Goal: Task Accomplishment & Management: Manage account settings

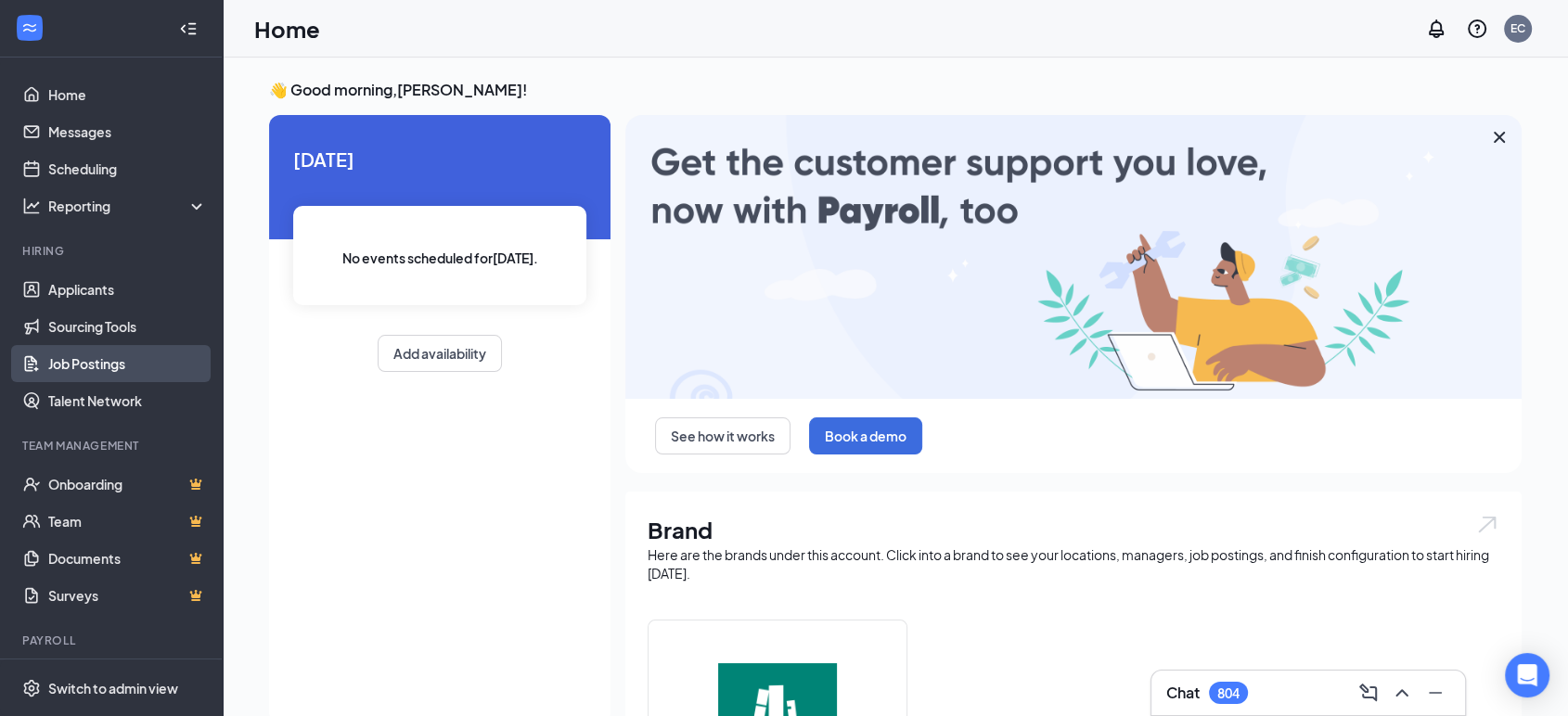
click at [99, 369] on link "Job Postings" at bounding box center [128, 364] width 159 height 37
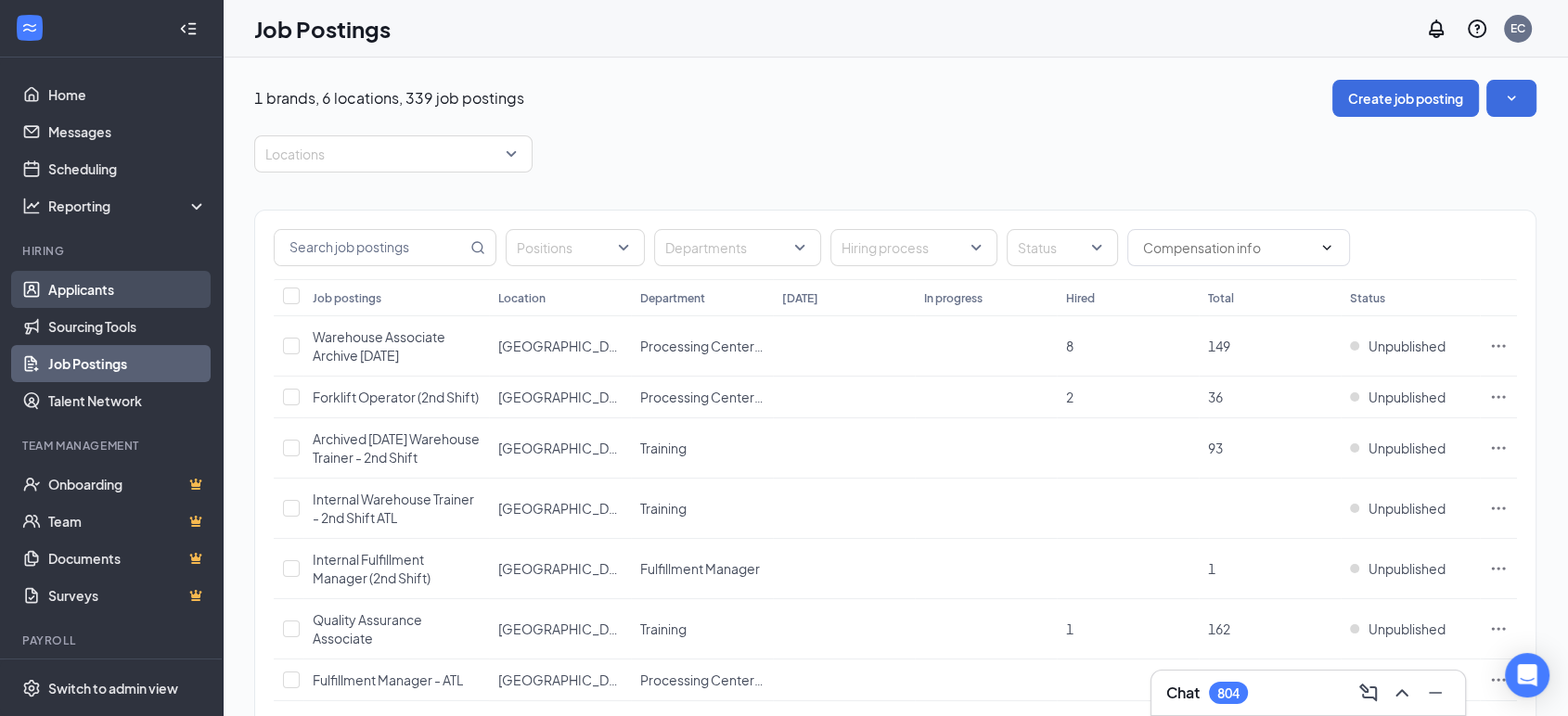
click at [114, 294] on link "Applicants" at bounding box center [128, 289] width 159 height 37
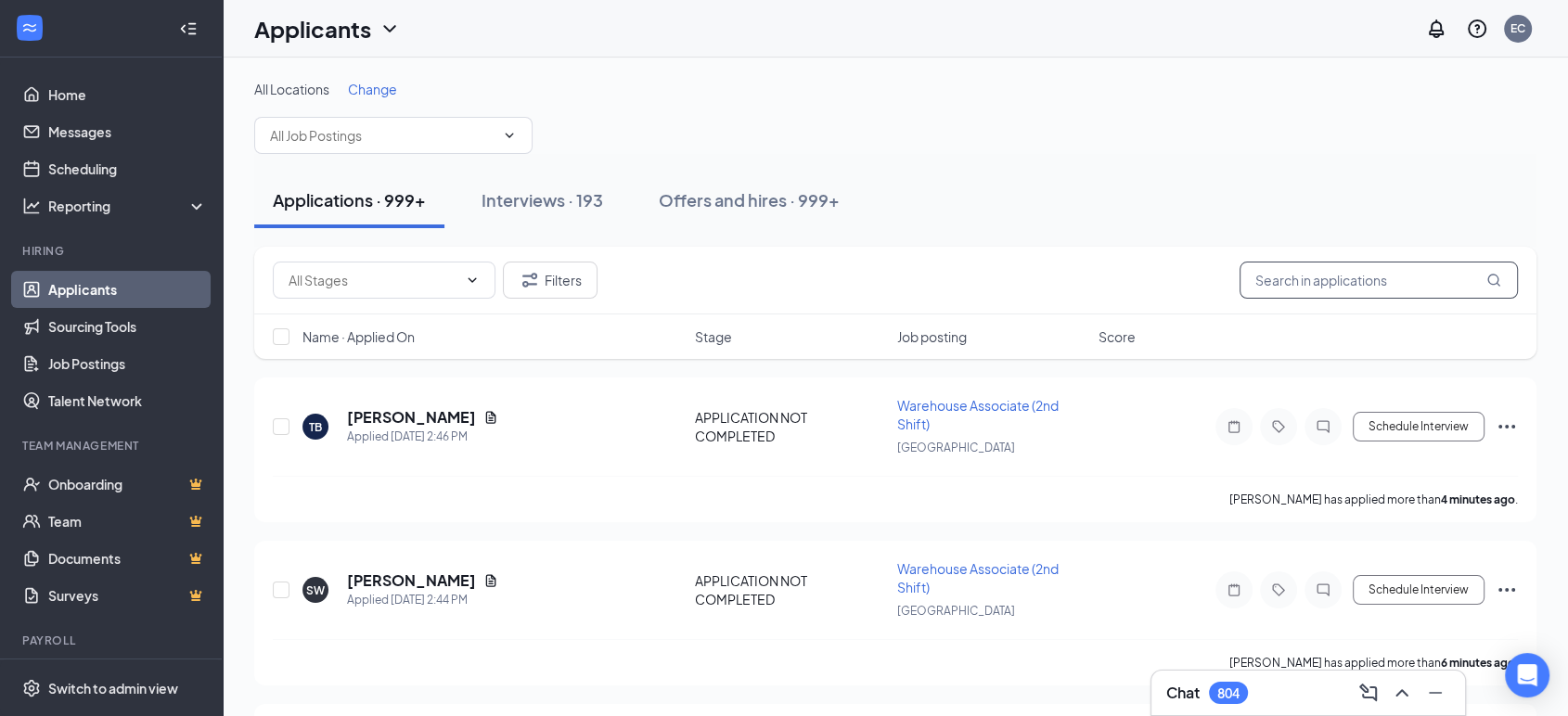
click at [1325, 282] on input "text" at bounding box center [1379, 280] width 278 height 37
type input "[PERSON_NAME]"
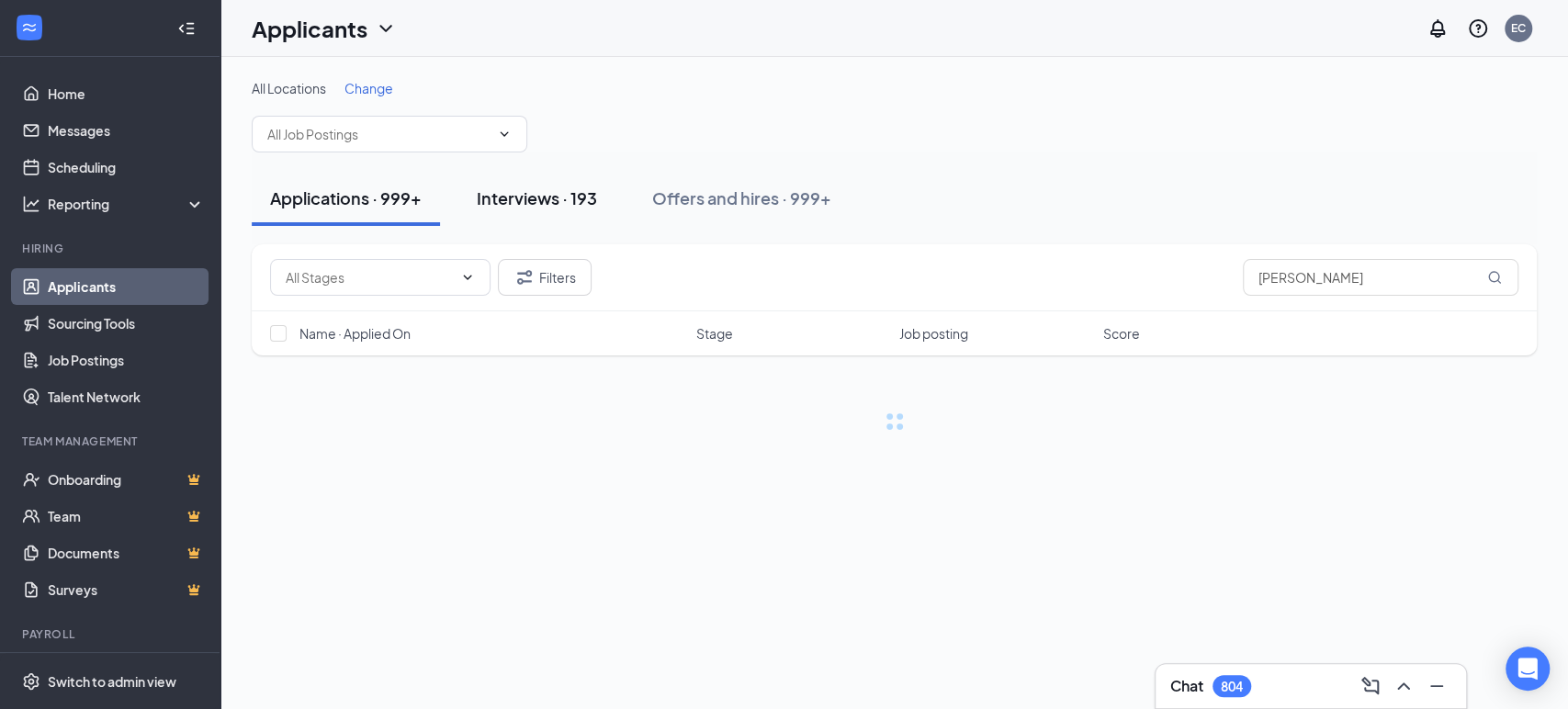
click at [560, 197] on div "Interviews · 193" at bounding box center [537, 198] width 120 height 23
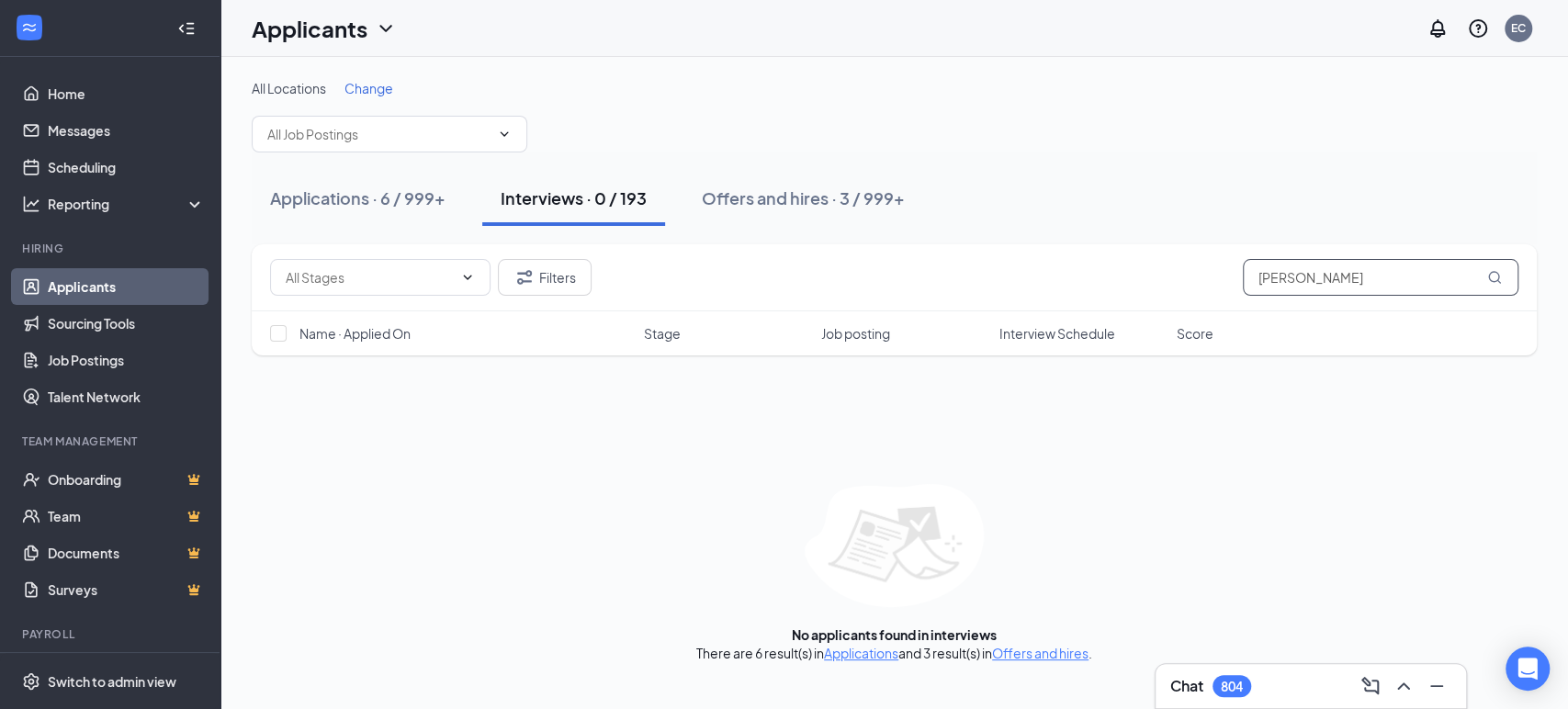
drag, startPoint x: 1324, startPoint y: 282, endPoint x: 1152, endPoint y: 257, distance: 173.8
click at [1152, 258] on div "Filters [PERSON_NAME]" at bounding box center [893, 277] width 1248 height 37
type input "g"
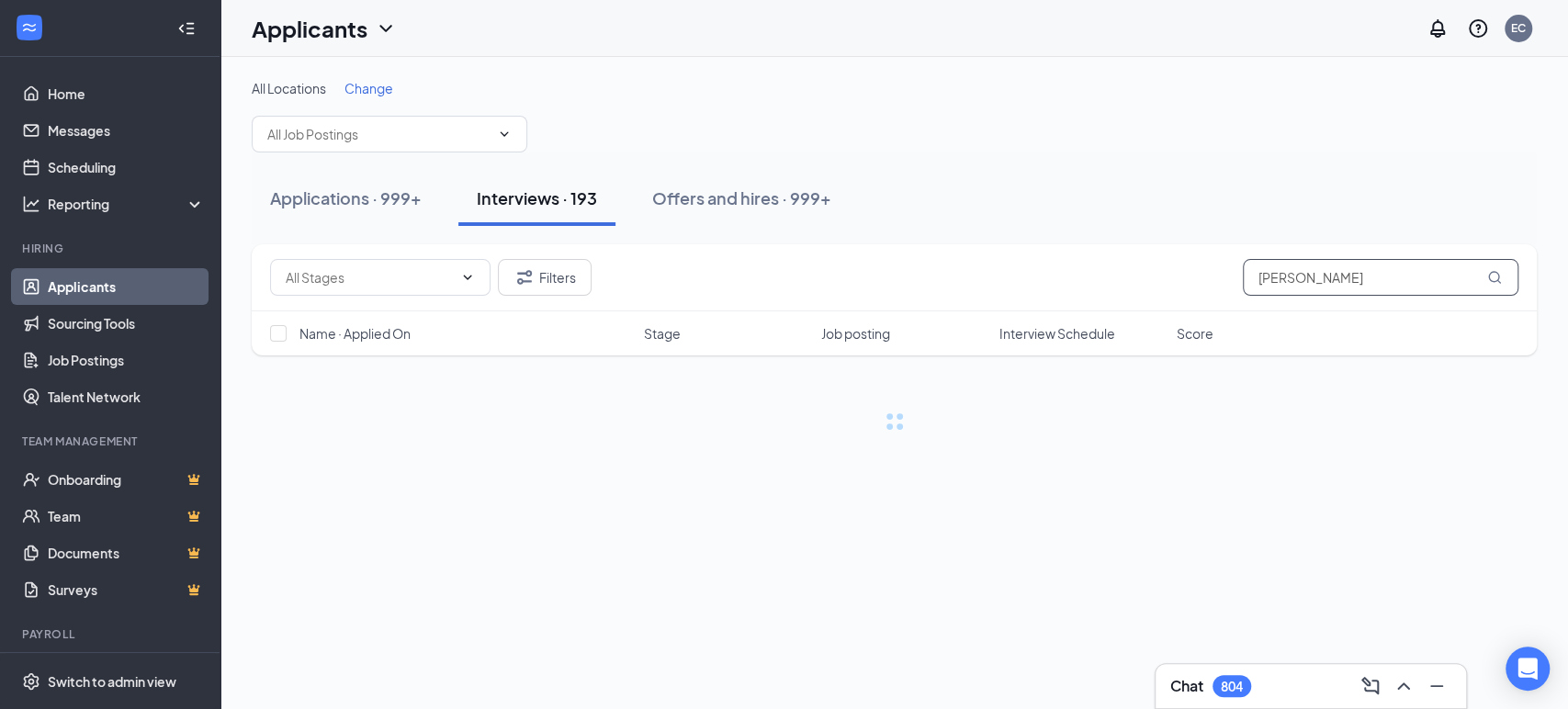
type input "[PERSON_NAME]"
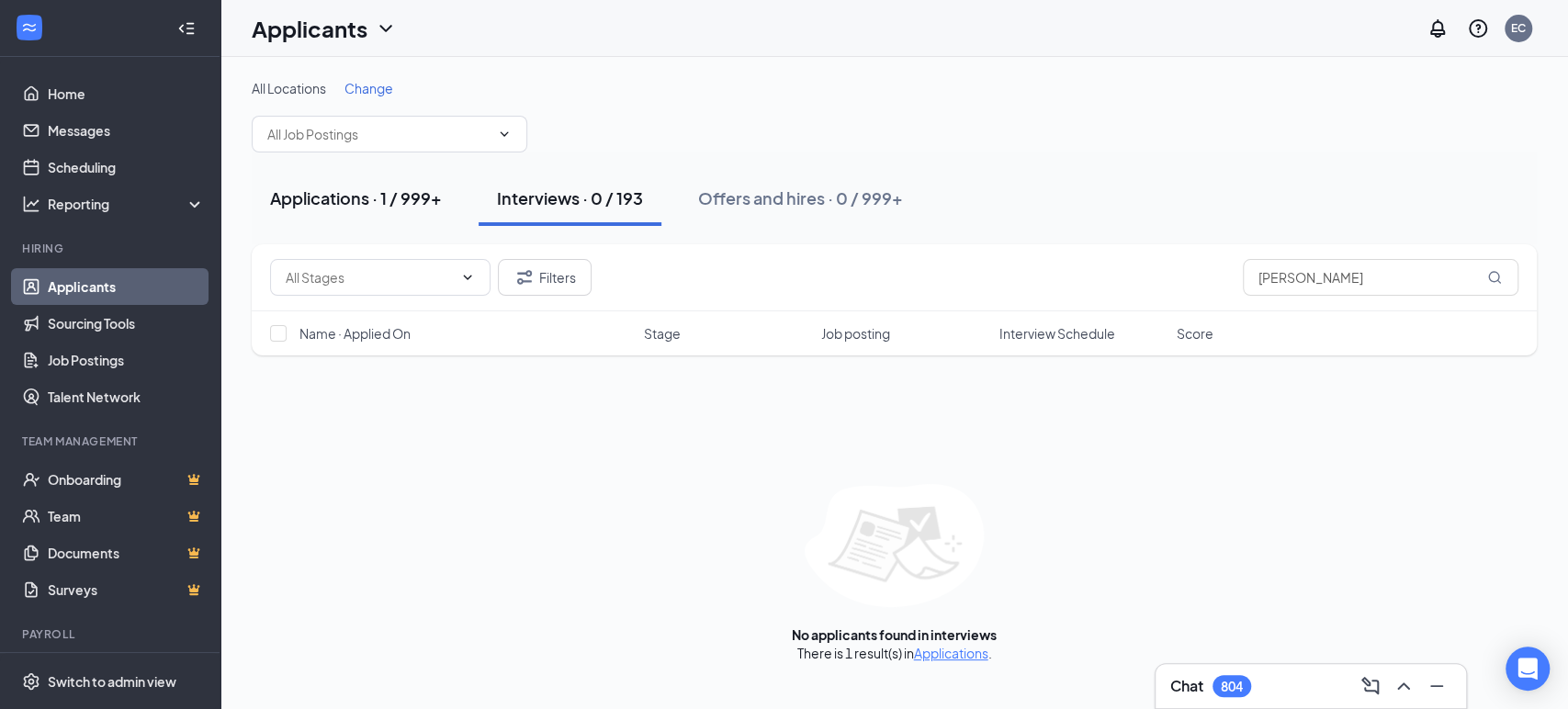
click at [388, 200] on div "Applications · 1 / 999+" at bounding box center [356, 198] width 172 height 23
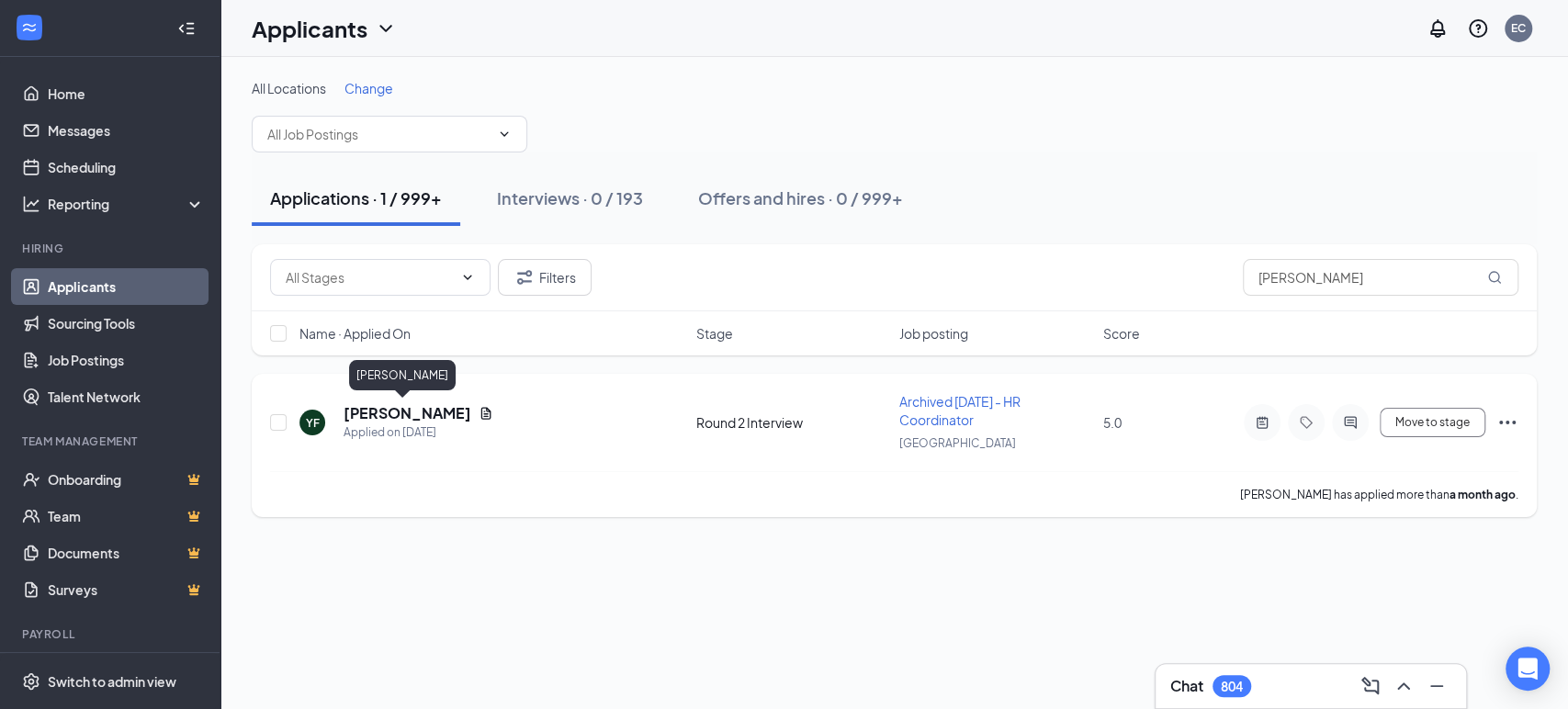
click at [395, 407] on h5 "[PERSON_NAME]" at bounding box center [407, 414] width 127 height 20
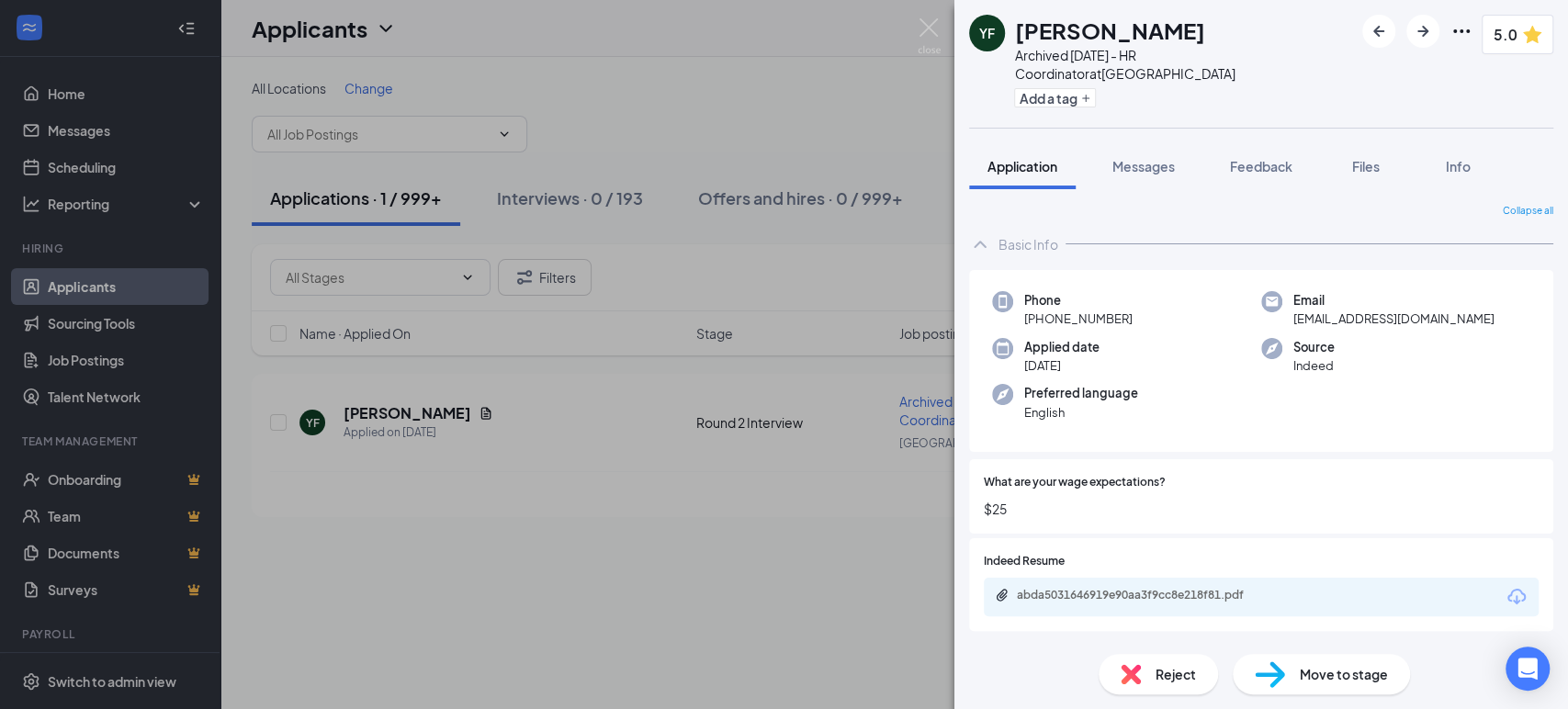
click at [1448, 578] on div "abda5031646919e90aa3f9cc8e218f81.pdf" at bounding box center [1260, 597] width 555 height 39
click at [1397, 578] on div "abda5031646919e90aa3f9cc8e218f81.pdf" at bounding box center [1260, 597] width 555 height 39
click at [1136, 587] on div "abda5031646919e90aa3f9cc8e218f81.pdf" at bounding box center [1145, 595] width 257 height 15
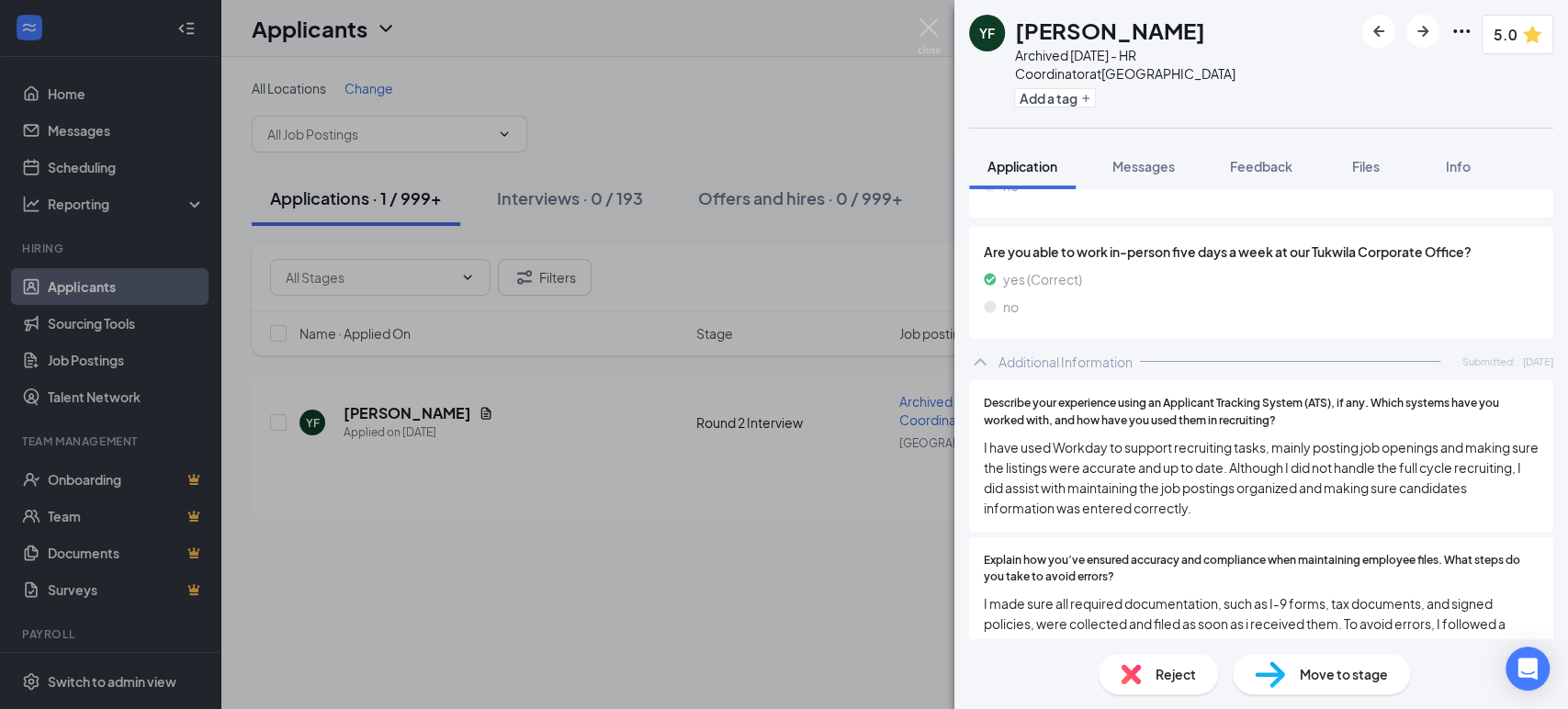
scroll to position [970, 0]
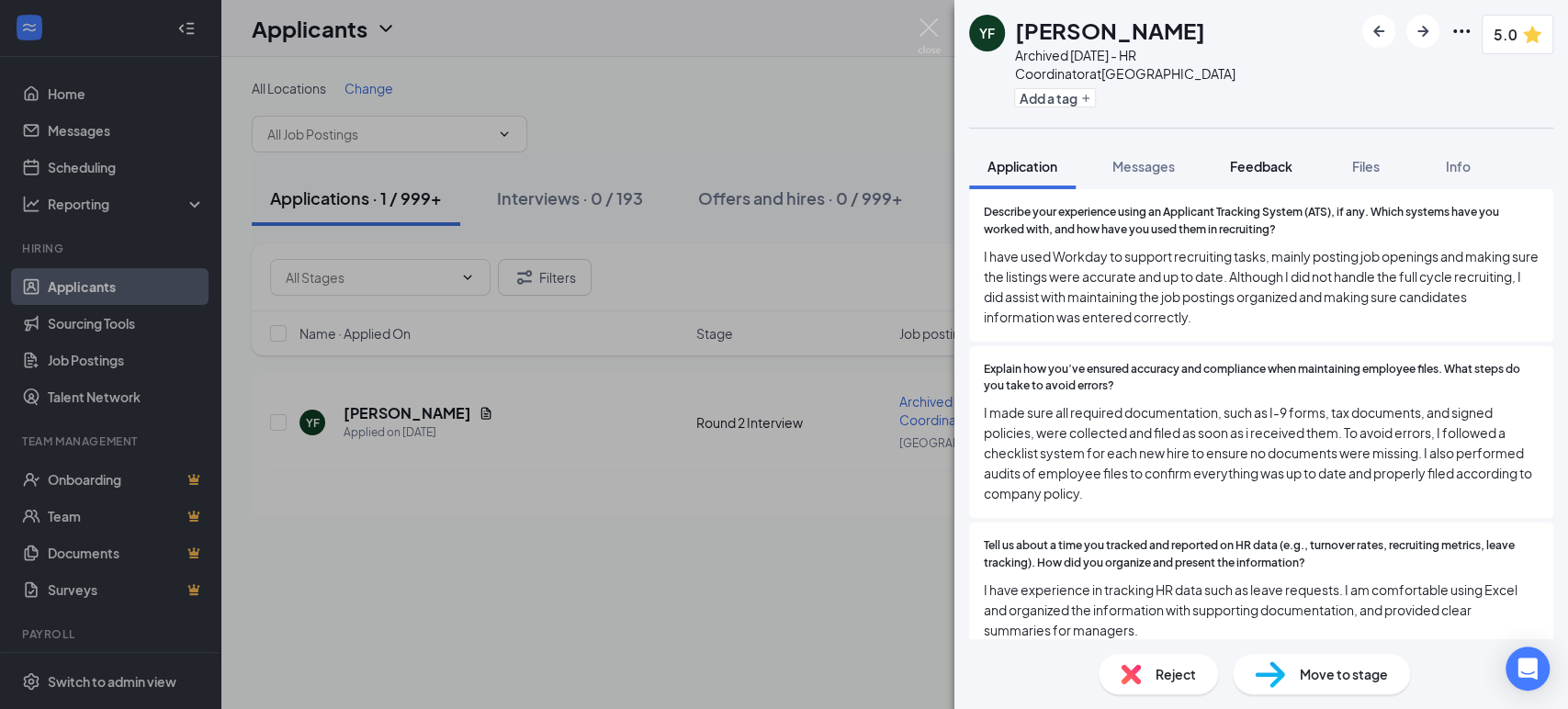
click at [1255, 162] on button "Feedback" at bounding box center [1260, 166] width 99 height 46
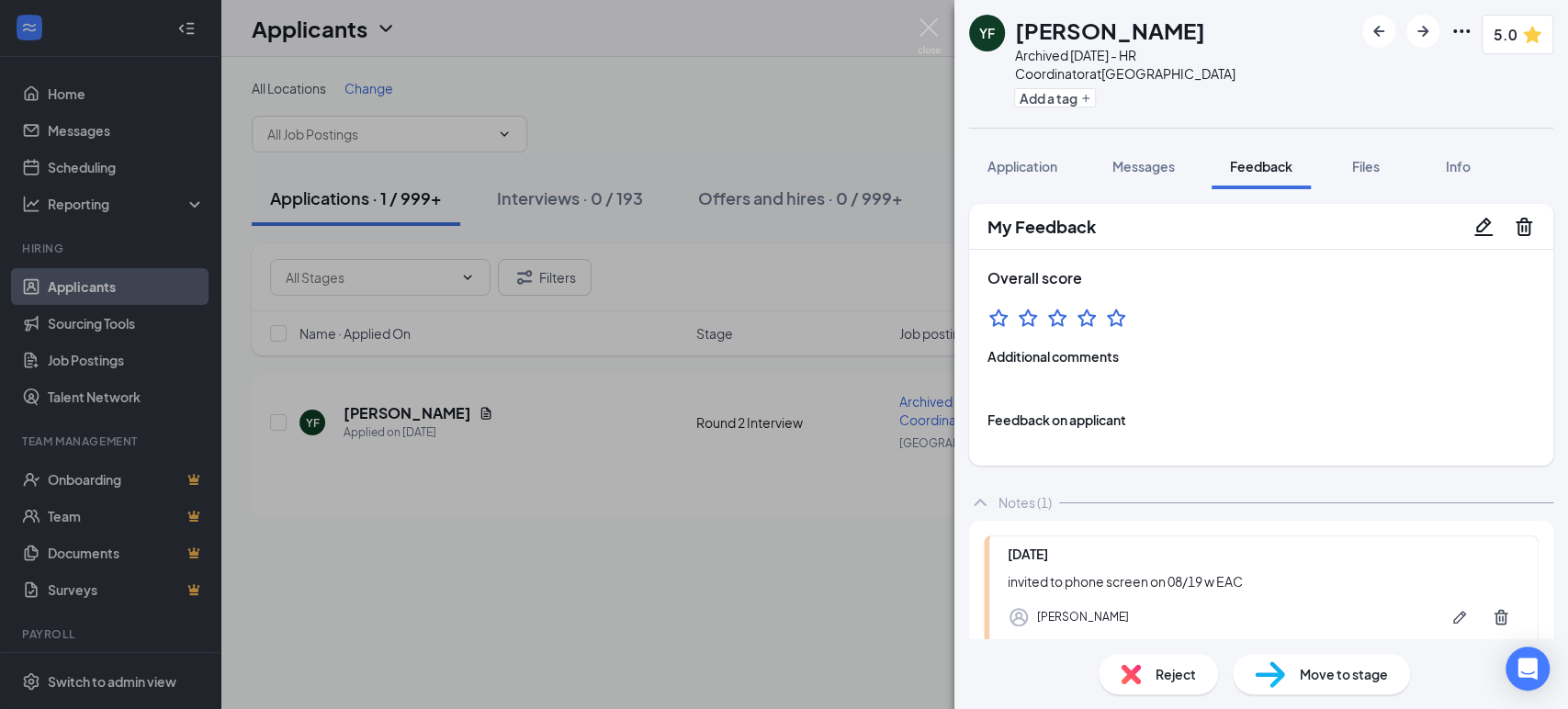
click at [711, 627] on div "YF [PERSON_NAME] Archived [DATE] - HR Coordinator at [GEOGRAPHIC_DATA] Add a ta…" at bounding box center [784, 354] width 1568 height 709
